Goal: Understand process/instructions: Learn how to perform a task or action

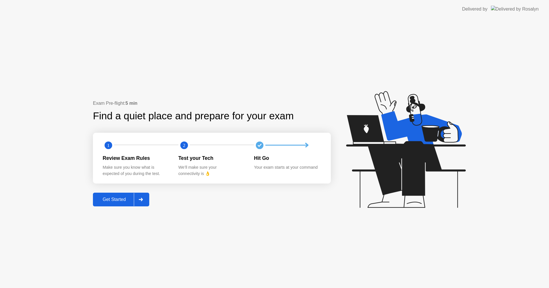
click at [137, 197] on div at bounding box center [141, 199] width 14 height 13
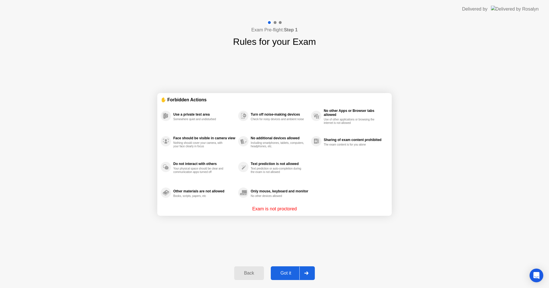
click at [287, 269] on button "Got it" at bounding box center [293, 274] width 44 height 14
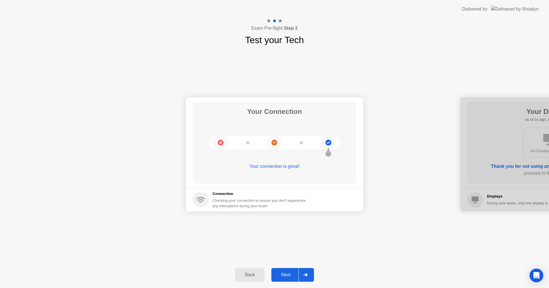
click at [303, 275] on div at bounding box center [305, 275] width 14 height 13
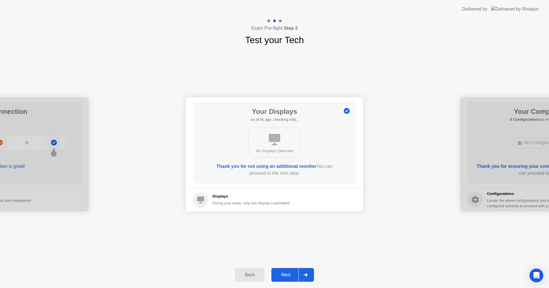
click at [303, 276] on div at bounding box center [305, 275] width 14 height 13
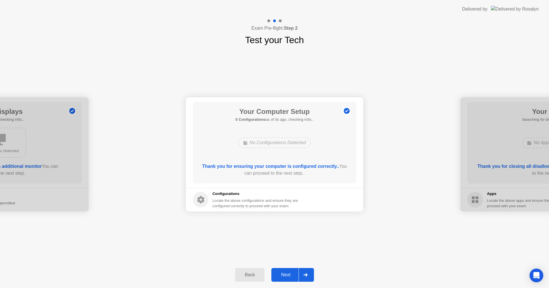
click at [303, 276] on div at bounding box center [305, 275] width 14 height 13
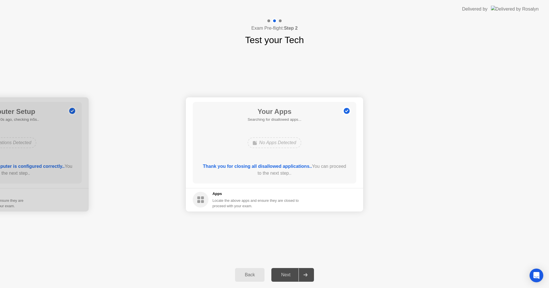
click at [291, 277] on div "Next" at bounding box center [285, 275] width 25 height 5
click at [288, 144] on div "No Apps Detected" at bounding box center [273, 142] width 53 height 11
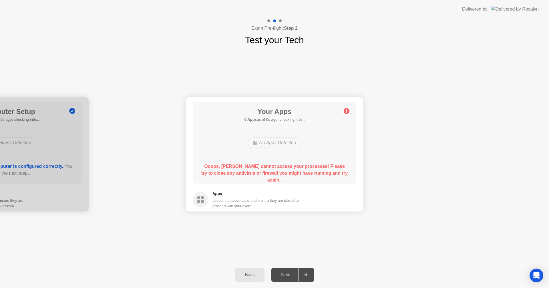
click at [289, 161] on div "Your Apps 0 Apps as of 0s ago, checking in5s.. No Apps Detected Ooops, [PERSON_…" at bounding box center [274, 143] width 163 height 82
click at [289, 162] on div "Your Apps 0 Apps as of 1s ago, checking in4s.. No Apps Detected Ooops, [PERSON_…" at bounding box center [274, 143] width 163 height 82
click at [289, 163] on div "Your Apps 0 Apps as of 1s ago, checking in4s.. No Apps Detected Ooops, [PERSON_…" at bounding box center [274, 143] width 163 height 82
drag, startPoint x: 289, startPoint y: 163, endPoint x: 286, endPoint y: 167, distance: 4.7
click at [287, 166] on div "Ooops, [PERSON_NAME] cannot access your processes! Please try to close any anti…" at bounding box center [274, 173] width 147 height 21
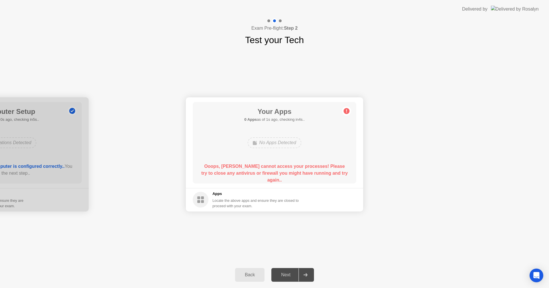
click at [285, 167] on b "Ooops, [PERSON_NAME] cannot access your processes! Please try to close any anti…" at bounding box center [274, 173] width 146 height 19
drag, startPoint x: 285, startPoint y: 167, endPoint x: 282, endPoint y: 171, distance: 4.5
click at [282, 171] on b "Ooops, [PERSON_NAME] cannot access your processes! Please try to close any anti…" at bounding box center [274, 173] width 146 height 19
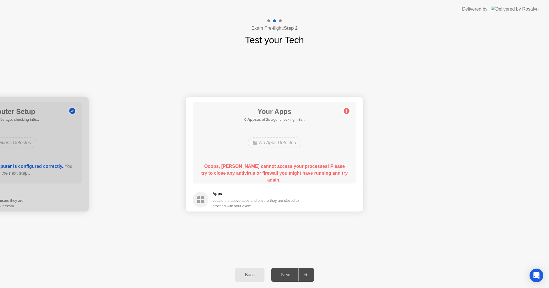
click at [281, 171] on b "Ooops, [PERSON_NAME] cannot access your processes! Please try to close any anti…" at bounding box center [274, 173] width 146 height 19
click at [282, 172] on b "Ooops, [PERSON_NAME] cannot access your processes! Please try to close any anti…" at bounding box center [274, 173] width 146 height 19
drag, startPoint x: 293, startPoint y: 186, endPoint x: 319, endPoint y: 175, distance: 28.4
click at [296, 184] on main "Your Apps 0 Apps as of 2s ago, checking in3s.. No Apps Detected Ooops, [PERSON_…" at bounding box center [274, 142] width 177 height 91
drag, startPoint x: 321, startPoint y: 177, endPoint x: 324, endPoint y: 188, distance: 11.2
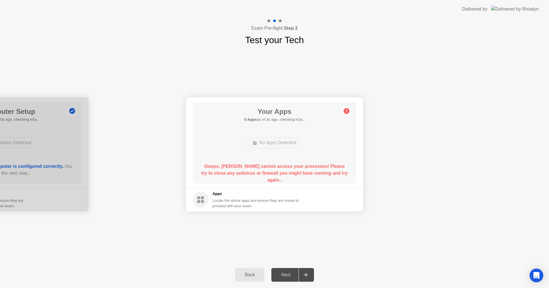
click at [322, 179] on div "Ooops, [PERSON_NAME] cannot access your processes! Please try to close any anti…" at bounding box center [274, 171] width 147 height 16
click at [315, 220] on div "Your Connection Your connection is great! Connection Checking your connection t…" at bounding box center [274, 154] width 549 height 215
drag, startPoint x: 288, startPoint y: 204, endPoint x: 287, endPoint y: 197, distance: 6.9
click at [288, 200] on div "Locate the above apps and ensure they are closed to proceed with your exam." at bounding box center [255, 203] width 87 height 11
drag, startPoint x: 301, startPoint y: 167, endPoint x: 321, endPoint y: 175, distance: 21.5
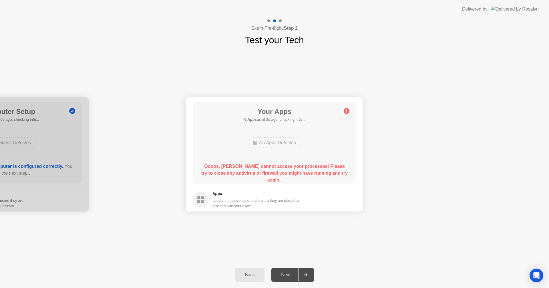
click at [302, 167] on b "Ooops, [PERSON_NAME] cannot access your processes! Please try to close any anti…" at bounding box center [274, 173] width 146 height 19
drag, startPoint x: 292, startPoint y: 198, endPoint x: 298, endPoint y: 174, distance: 25.0
click at [293, 188] on app-apps "Your Apps 0 Apps as of 4s ago, checking in1s.. No Apps Detected Ooops, [PERSON_…" at bounding box center [274, 154] width 177 height 114
click at [342, 171] on div "Ooops, [PERSON_NAME] cannot access your processes! Please try to close any anti…" at bounding box center [274, 173] width 147 height 21
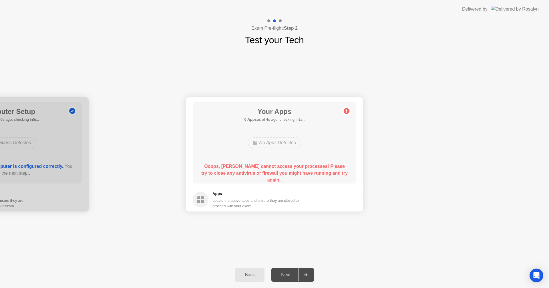
drag, startPoint x: 342, startPoint y: 175, endPoint x: 331, endPoint y: 187, distance: 16.2
click at [342, 176] on div "Ooops, [PERSON_NAME] cannot access your processes! Please try to close any anti…" at bounding box center [274, 173] width 147 height 21
drag, startPoint x: 331, startPoint y: 187, endPoint x: 309, endPoint y: 194, distance: 22.7
click at [314, 194] on app-apps "Your Apps 0 Apps as of 4s ago, checking in1s.. No Apps Detected Ooops, [PERSON_…" at bounding box center [274, 154] width 177 height 114
click at [309, 194] on footer "Apps Locate the above apps and ensure they are closed to proceed with your exam." at bounding box center [274, 199] width 177 height 23
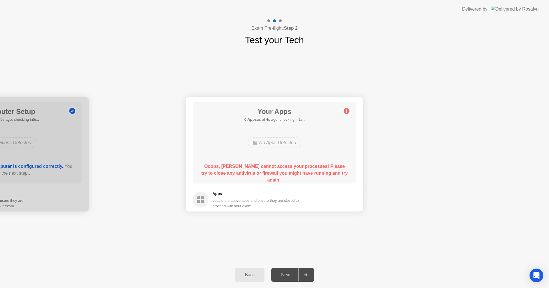
drag, startPoint x: 309, startPoint y: 194, endPoint x: 306, endPoint y: 202, distance: 9.0
click at [306, 202] on footer "Apps Locate the above apps and ensure they are closed to proceed with your exam." at bounding box center [274, 199] width 177 height 23
click at [294, 247] on div "Your Connection Your connection is great! Connection Checking your connection t…" at bounding box center [274, 154] width 549 height 215
click at [300, 239] on div "Your Connection Your connection is great! Connection Checking your connection t…" at bounding box center [274, 154] width 549 height 215
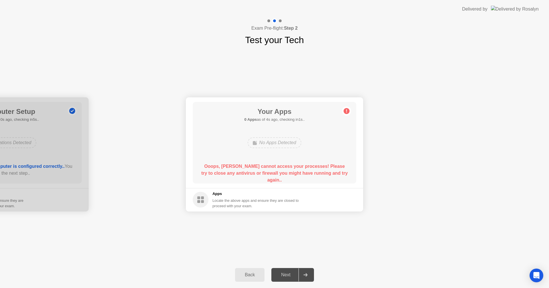
click at [300, 239] on div "Your Connection Your connection is great! Connection Checking your connection t…" at bounding box center [274, 154] width 549 height 215
click at [276, 207] on div "Locate the above apps and ensure they are closed to proceed with your exam." at bounding box center [255, 203] width 87 height 11
click at [276, 206] on div "Locate the above apps and ensure they are closed to proceed with your exam." at bounding box center [255, 203] width 87 height 11
drag, startPoint x: 265, startPoint y: 198, endPoint x: 223, endPoint y: 198, distance: 41.2
click at [251, 200] on div "Locate the above apps and ensure they are closed to proceed with your exam." at bounding box center [255, 203] width 87 height 11
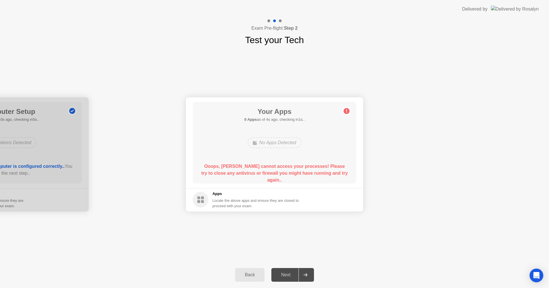
drag, startPoint x: 219, startPoint y: 197, endPoint x: 278, endPoint y: 135, distance: 85.5
click at [220, 195] on div "Apps Locate the above apps and ensure they are closed to proceed with your exam." at bounding box center [255, 200] width 87 height 18
drag, startPoint x: 278, startPoint y: 135, endPoint x: 279, endPoint y: 123, distance: 12.1
click at [279, 123] on div "Your Apps Searching for disallowed apps... No Apps Detected Ooops, [PERSON_NAME…" at bounding box center [274, 143] width 163 height 82
click at [275, 137] on div "Your Apps Searching for disallowed apps... No Apps Detected Ooops, [PERSON_NAME…" at bounding box center [274, 143] width 163 height 82
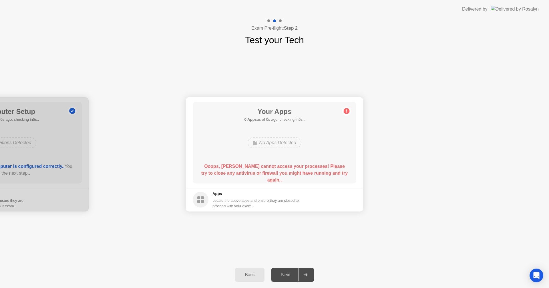
drag, startPoint x: 270, startPoint y: 147, endPoint x: 256, endPoint y: 169, distance: 27.1
click at [261, 163] on div "Your Apps 0 Apps as of 0s ago, checking in5s.. No Apps Detected Ooops, [PERSON_…" at bounding box center [274, 143] width 163 height 82
drag, startPoint x: 256, startPoint y: 169, endPoint x: 303, endPoint y: 218, distance: 68.3
click at [258, 208] on app-apps "Your Apps 0 Apps as of 0s ago, checking in5s.. No Apps Detected Ooops, [PERSON_…" at bounding box center [274, 154] width 177 height 114
click at [321, 186] on app-apps "Your Apps 0 Apps as of 0s ago, checking in5s.. No Apps Detected Ooops, [PERSON_…" at bounding box center [274, 154] width 177 height 114
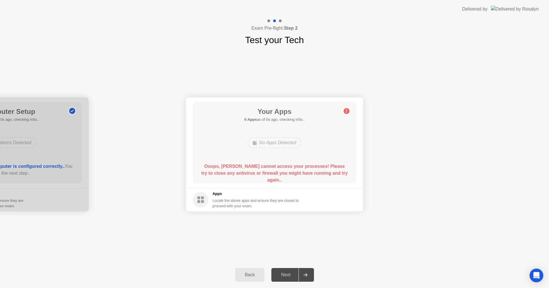
click at [270, 143] on div "No Apps Detected" at bounding box center [274, 142] width 131 height 15
drag, startPoint x: 254, startPoint y: 143, endPoint x: 352, endPoint y: 177, distance: 103.8
click at [291, 198] on app-apps "Your Apps 0 Apps as of 0s ago, checking in5s.. No Apps Detected Ooops, [PERSON_…" at bounding box center [274, 154] width 177 height 114
drag, startPoint x: 352, startPoint y: 177, endPoint x: 520, endPoint y: 215, distance: 172.4
click at [358, 176] on main "Your Apps 0 Apps as of 1s ago, checking in4s.. No Apps Detected Ooops, [PERSON_…" at bounding box center [274, 142] width 177 height 91
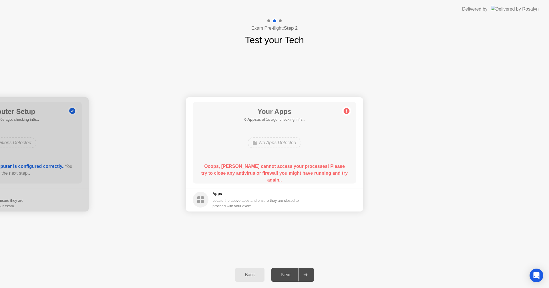
drag, startPoint x: 520, startPoint y: 215, endPoint x: 528, endPoint y: 235, distance: 21.4
click at [518, 221] on div "Your Connection Your connection is great! Connection Checking your connection t…" at bounding box center [274, 154] width 549 height 215
click at [530, 271] on body "Delivered by Exam Pre-flight: Step 2 Test your Tech Your Connection Your connec…" at bounding box center [274, 144] width 549 height 288
click at [534, 278] on icon "Open Intercom Messenger" at bounding box center [535, 275] width 7 height 7
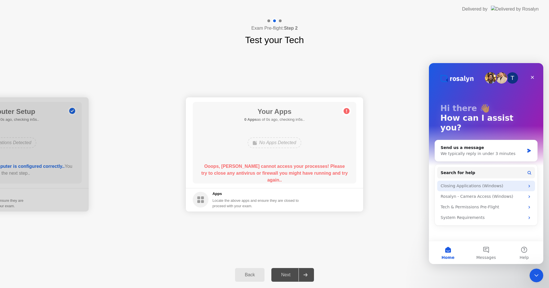
click at [462, 183] on div "Closing Applications (Windows)" at bounding box center [482, 186] width 84 height 6
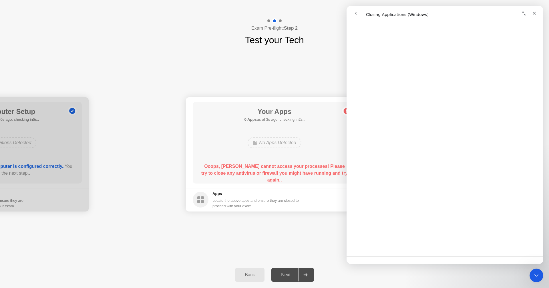
scroll to position [583, 0]
click at [446, 257] on link "Open in help center" at bounding box center [445, 255] width 46 height 5
click at [531, 12] on div "Close" at bounding box center [534, 13] width 10 height 10
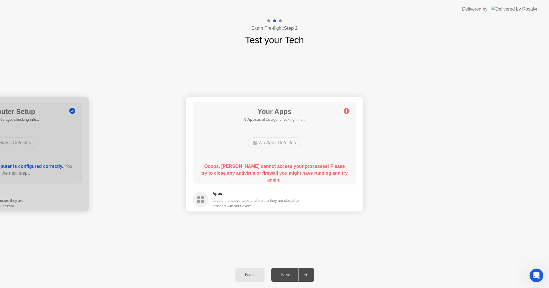
scroll to position [0, 0]
drag, startPoint x: 447, startPoint y: 96, endPoint x: 370, endPoint y: 128, distance: 83.3
click at [265, 171] on div "Your Apps 0 Apps as of 1s ago, checking in4s.. No Apps Detected Ooops, [PERSON_…" at bounding box center [274, 143] width 163 height 82
drag, startPoint x: 264, startPoint y: 171, endPoint x: 258, endPoint y: 196, distance: 25.6
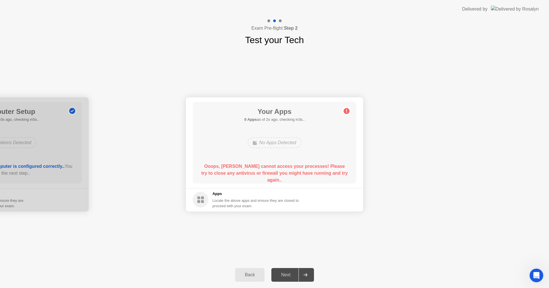
click at [259, 194] on app-apps "Your Apps 0 Apps as of 2s ago, checking in3s.. No Apps Detected Ooops, [PERSON_…" at bounding box center [274, 154] width 177 height 114
drag, startPoint x: 253, startPoint y: 236, endPoint x: 248, endPoint y: 242, distance: 7.7
click at [248, 242] on div "Your Connection Your connection is great! Connection Checking your connection t…" at bounding box center [274, 154] width 549 height 215
click at [246, 242] on div "Your Connection Your connection is great! Connection Checking your connection t…" at bounding box center [274, 154] width 549 height 215
drag, startPoint x: 246, startPoint y: 242, endPoint x: 267, endPoint y: 267, distance: 32.7
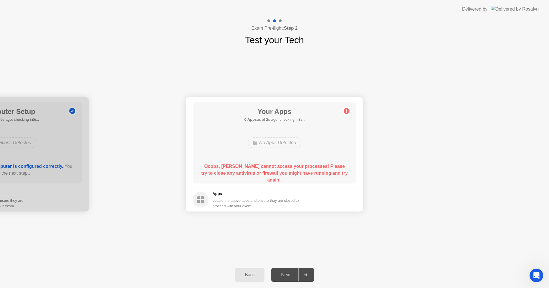
click at [246, 242] on div "Your Connection Your connection is great! Connection Checking your connection t…" at bounding box center [274, 154] width 549 height 215
